Goal: Information Seeking & Learning: Compare options

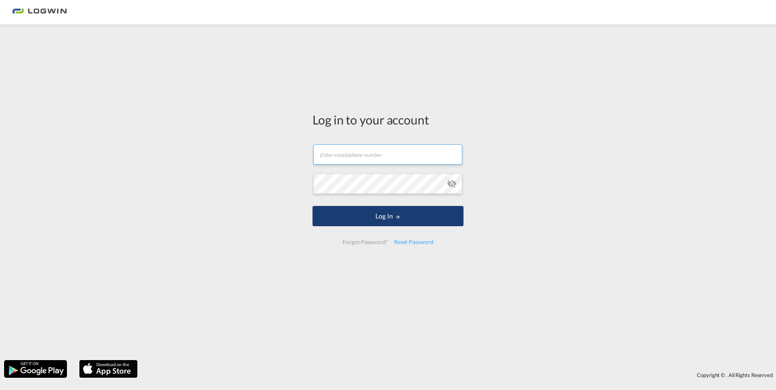
type input "[EMAIL_ADDRESS][DOMAIN_NAME]"
click at [373, 207] on button "Log In" at bounding box center [387, 216] width 151 height 20
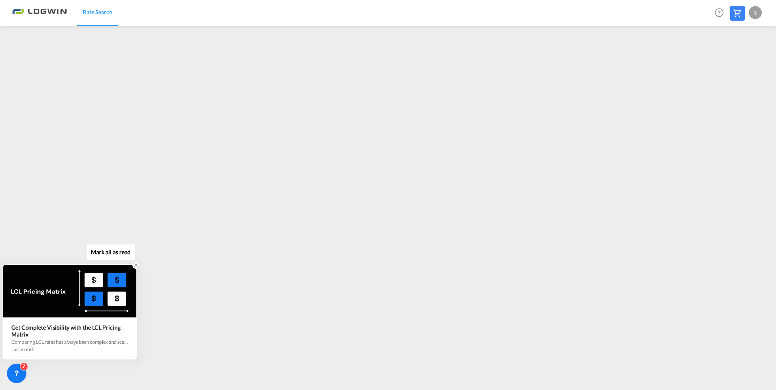
click at [136, 265] on icon at bounding box center [136, 265] width 6 height 6
